Goal: Task Accomplishment & Management: Use online tool/utility

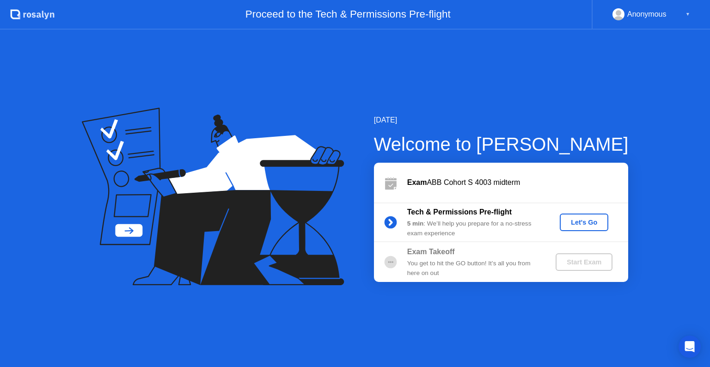
click at [582, 224] on div "Let's Go" at bounding box center [583, 222] width 41 height 7
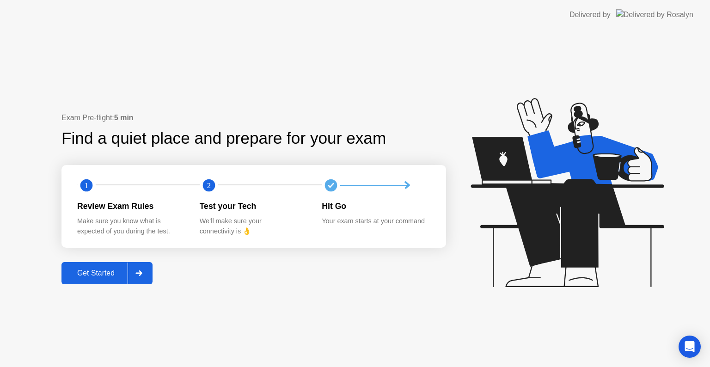
click at [91, 272] on div "Get Started" at bounding box center [95, 273] width 63 height 8
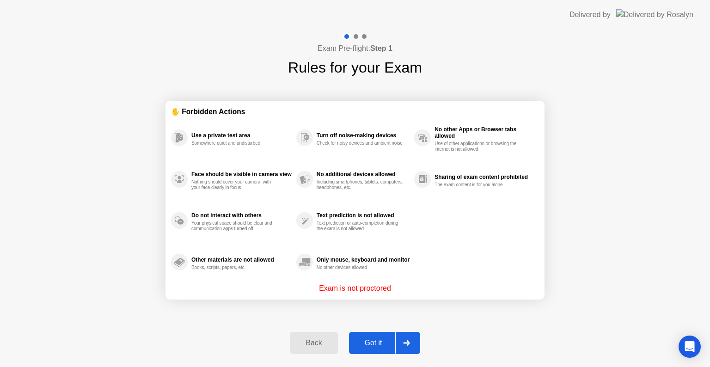
click at [374, 342] on div "Got it" at bounding box center [373, 343] width 43 height 8
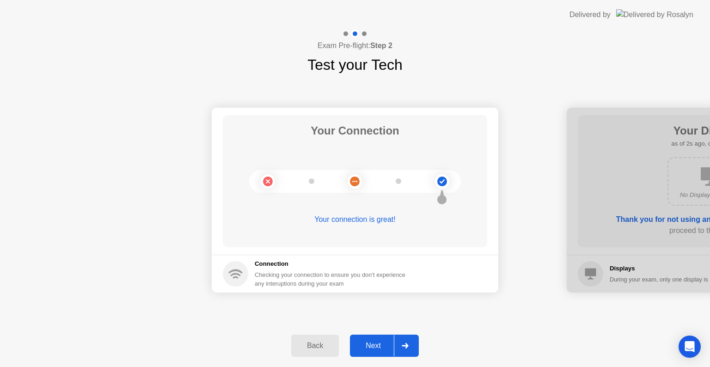
click at [375, 345] on div "Next" at bounding box center [373, 346] width 41 height 8
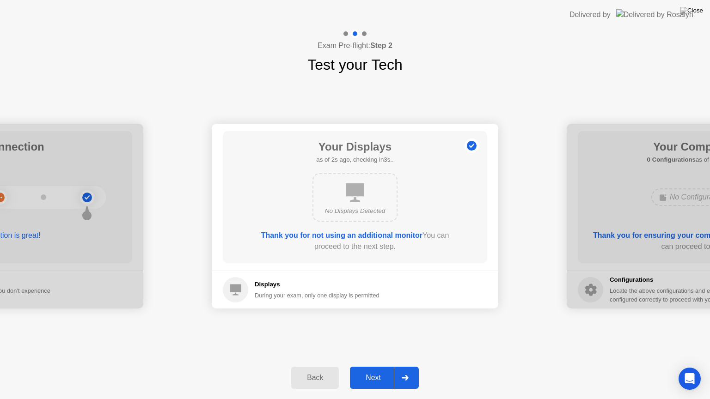
click at [373, 367] on div "Next" at bounding box center [373, 378] width 41 height 8
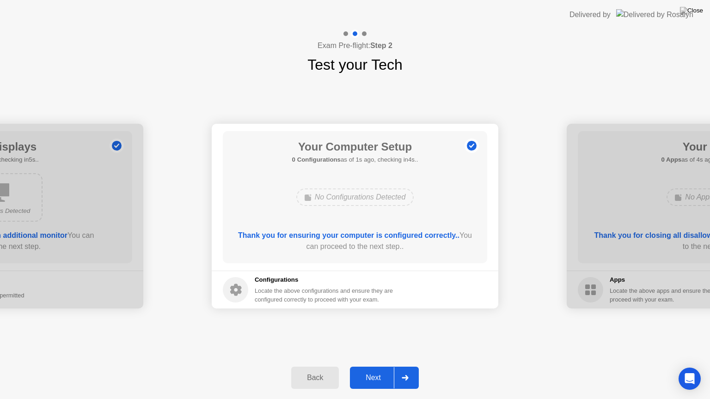
click at [378, 367] on div "Next" at bounding box center [373, 378] width 41 height 8
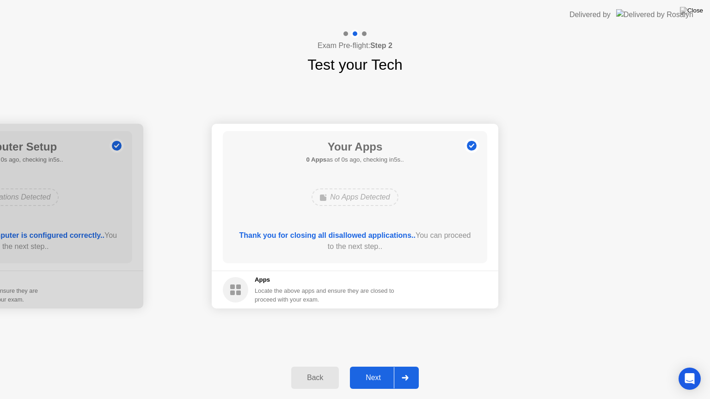
click at [378, 367] on div "Next" at bounding box center [373, 378] width 41 height 8
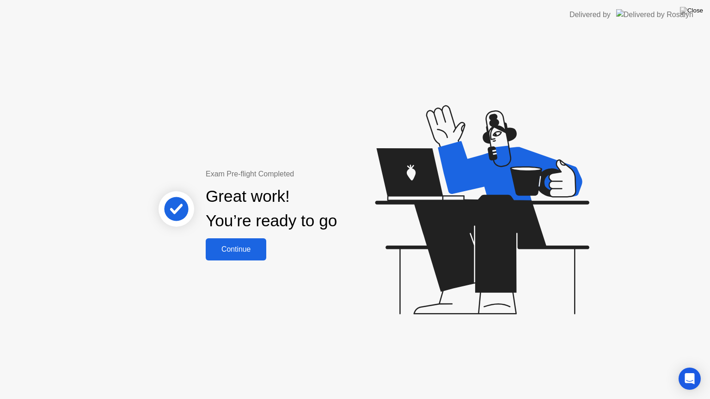
click at [231, 248] on div "Continue" at bounding box center [235, 249] width 55 height 8
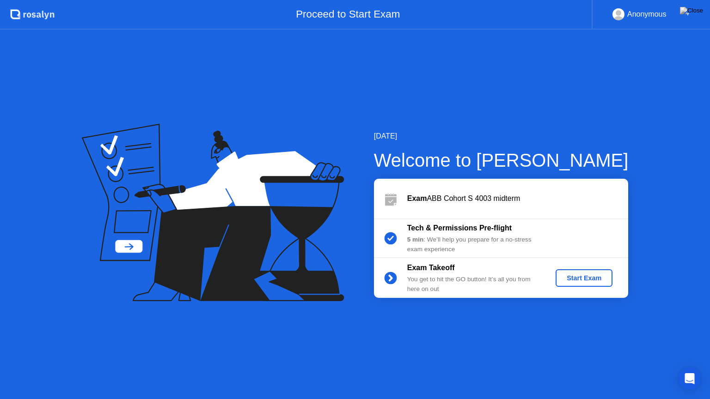
click at [593, 276] on div "Start Exam" at bounding box center [583, 278] width 49 height 7
